Goal: Information Seeking & Learning: Learn about a topic

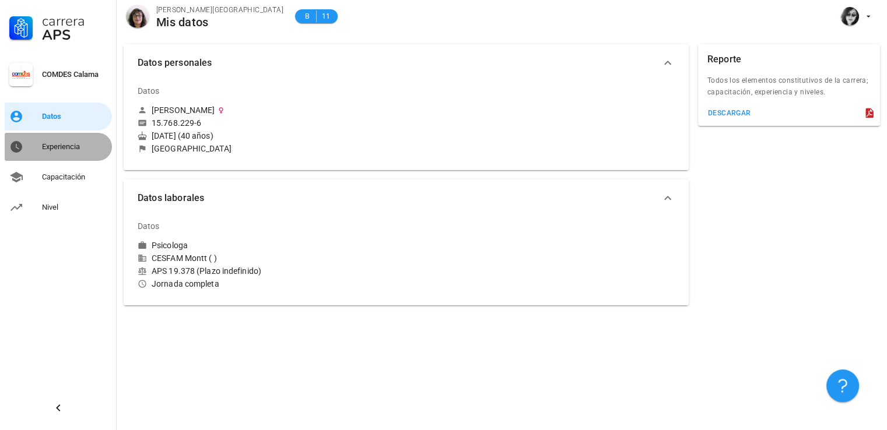
click at [67, 148] on div "Experiencia" at bounding box center [74, 146] width 65 height 9
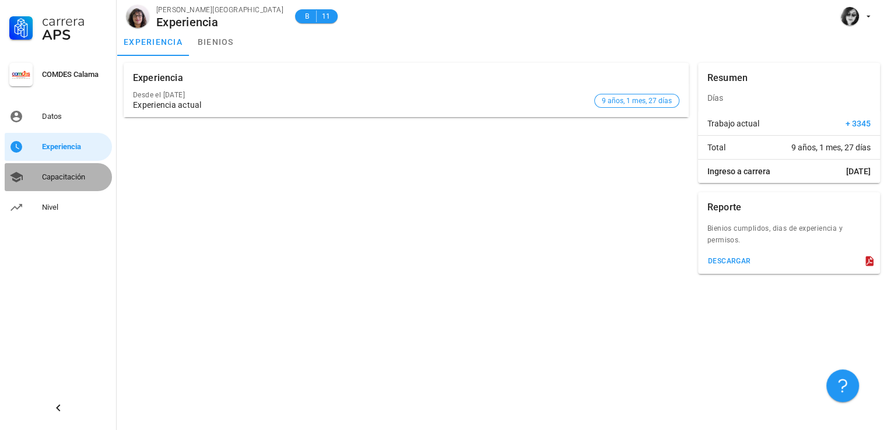
click at [75, 182] on div "Capacitación" at bounding box center [74, 177] width 65 height 19
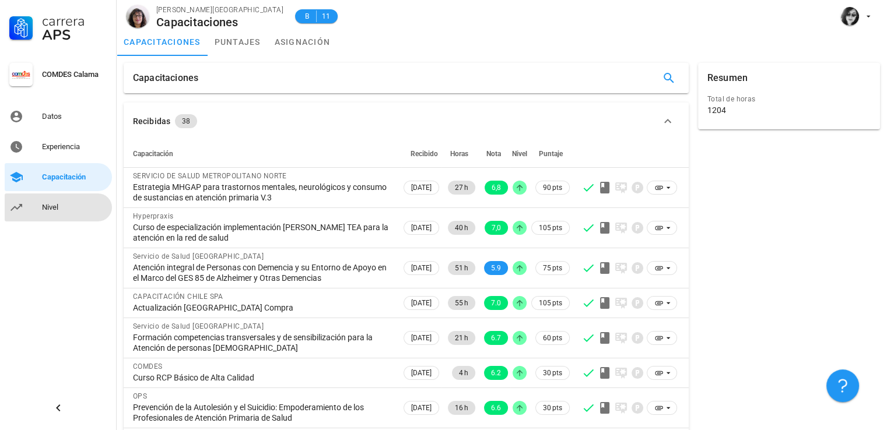
click at [69, 208] on div "Nivel" at bounding box center [74, 207] width 65 height 9
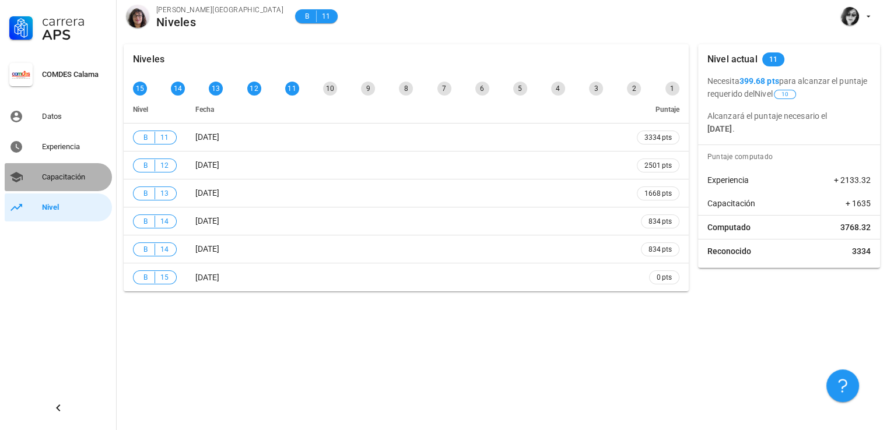
click at [63, 177] on div "Capacitación" at bounding box center [74, 177] width 65 height 9
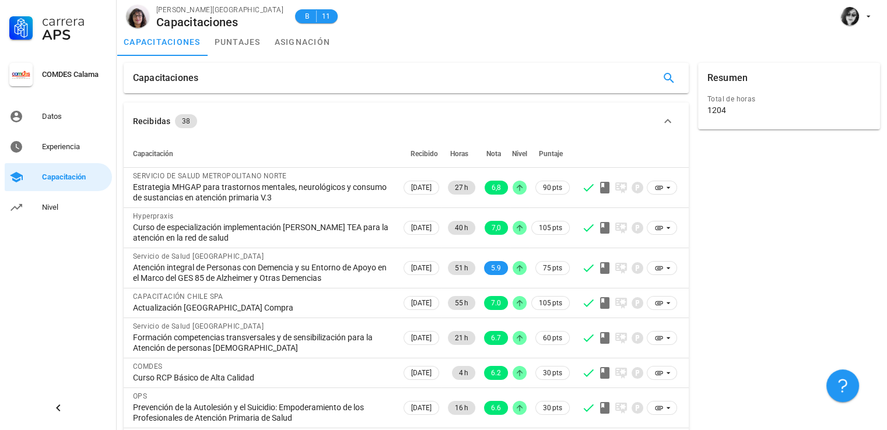
click at [670, 116] on icon "button" at bounding box center [668, 121] width 14 height 14
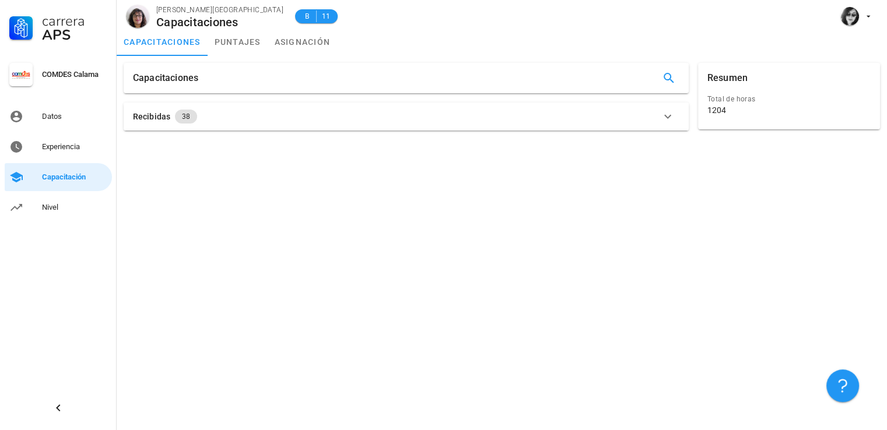
click at [670, 116] on icon "button" at bounding box center [668, 117] width 14 height 14
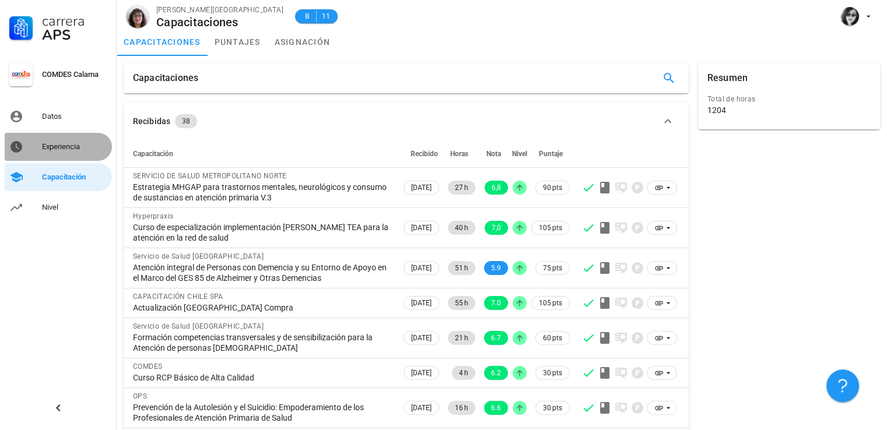
click at [61, 142] on div "Experiencia" at bounding box center [74, 146] width 65 height 9
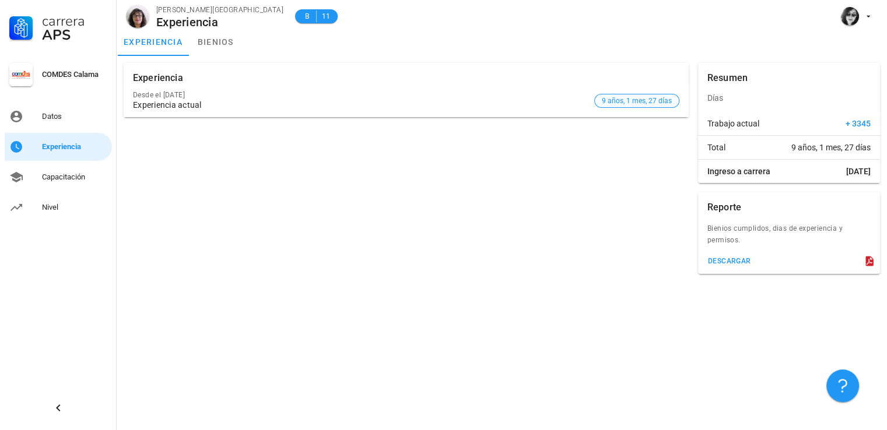
click at [627, 99] on span "9 años, 1 mes, 27 días" at bounding box center [637, 100] width 70 height 13
click at [74, 175] on div "Capacitación" at bounding box center [74, 177] width 65 height 9
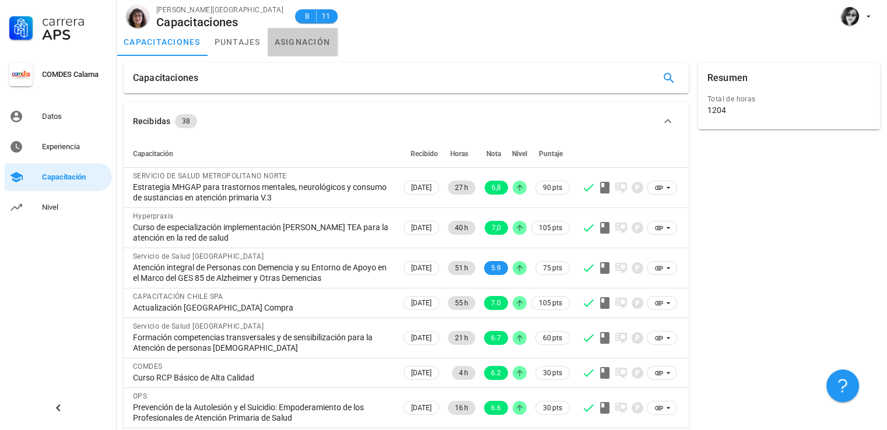
click at [312, 37] on link "asignación" at bounding box center [303, 42] width 70 height 28
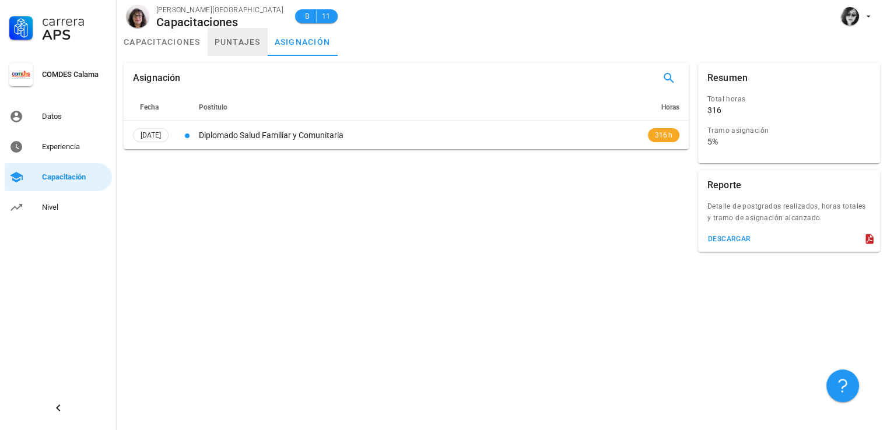
click at [234, 44] on link "puntajes" at bounding box center [238, 42] width 60 height 28
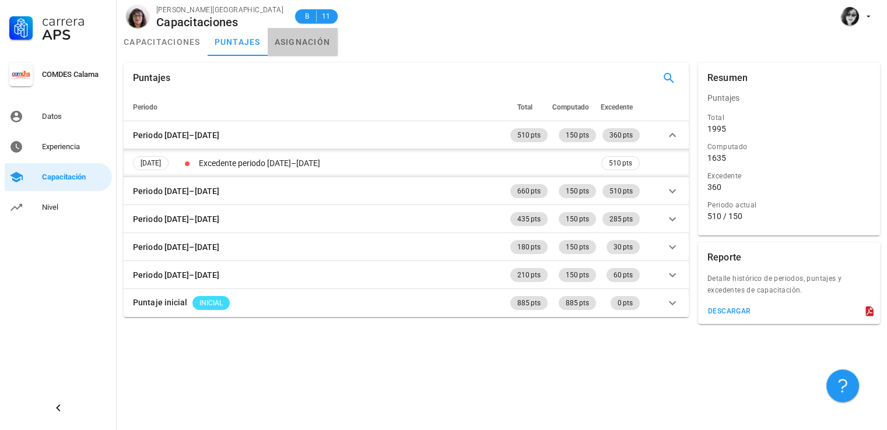
click at [295, 40] on link "asignación" at bounding box center [303, 42] width 70 height 28
